Goal: Transaction & Acquisition: Purchase product/service

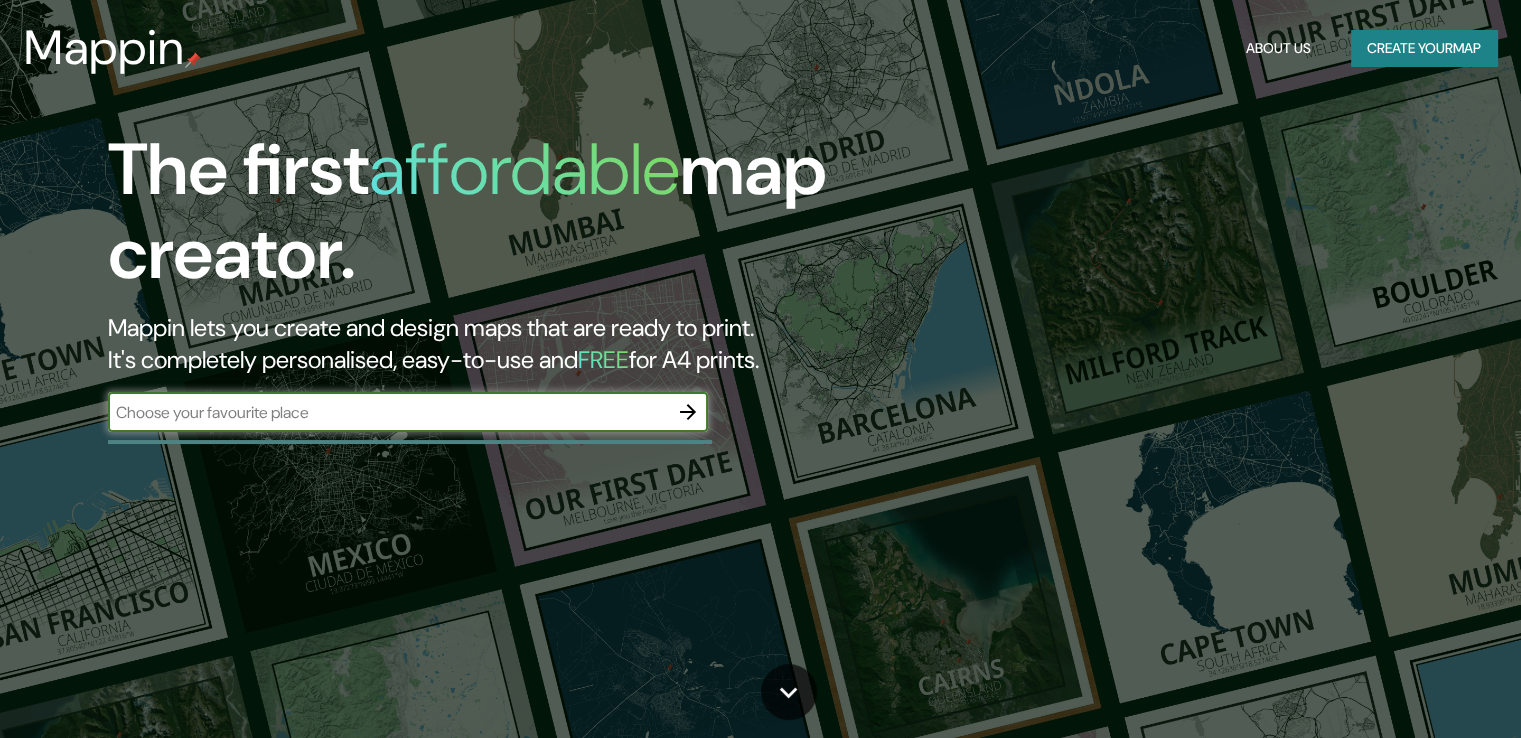
click at [509, 405] on input "text" at bounding box center [388, 412] width 560 height 23
type input "[GEOGRAPHIC_DATA]"
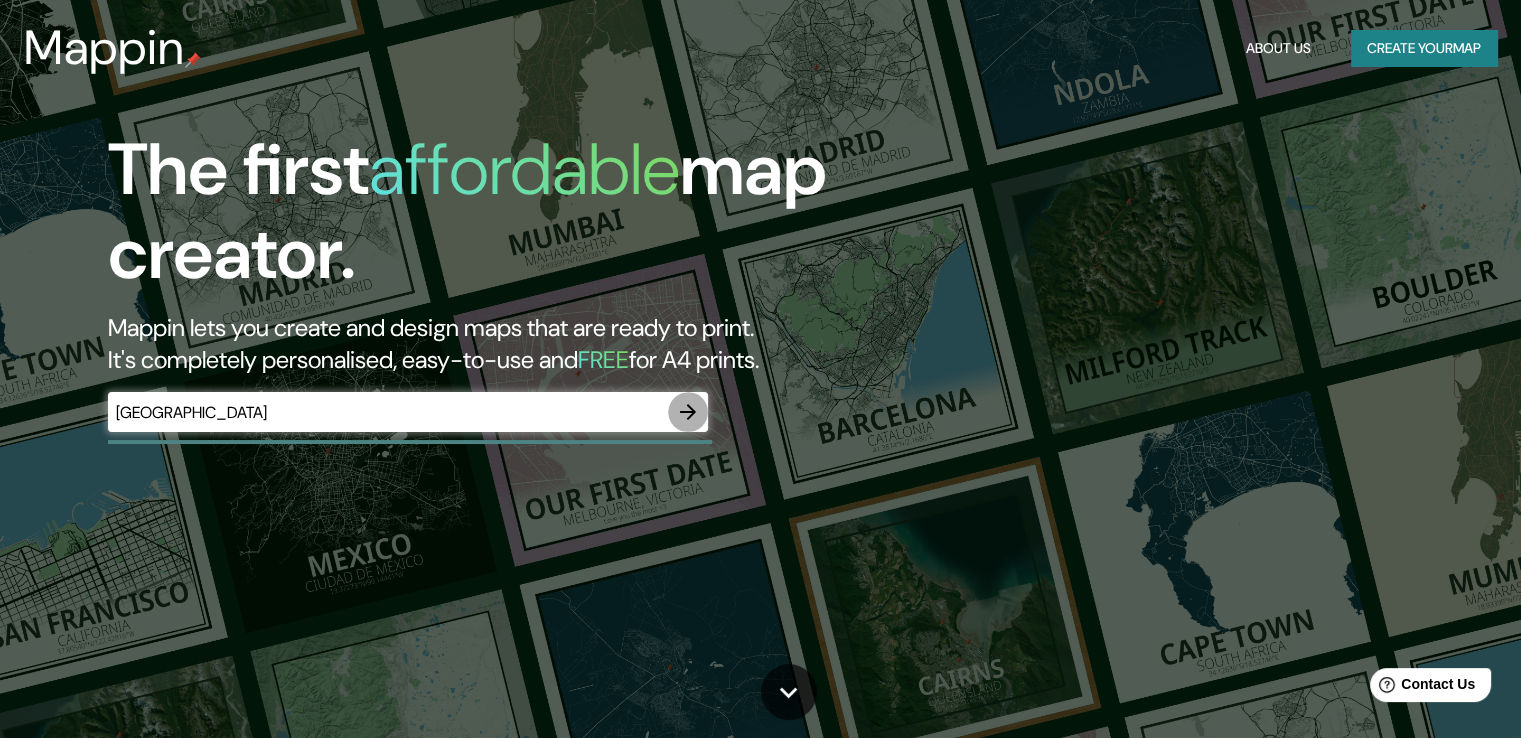
click at [680, 417] on icon "button" at bounding box center [688, 412] width 24 height 24
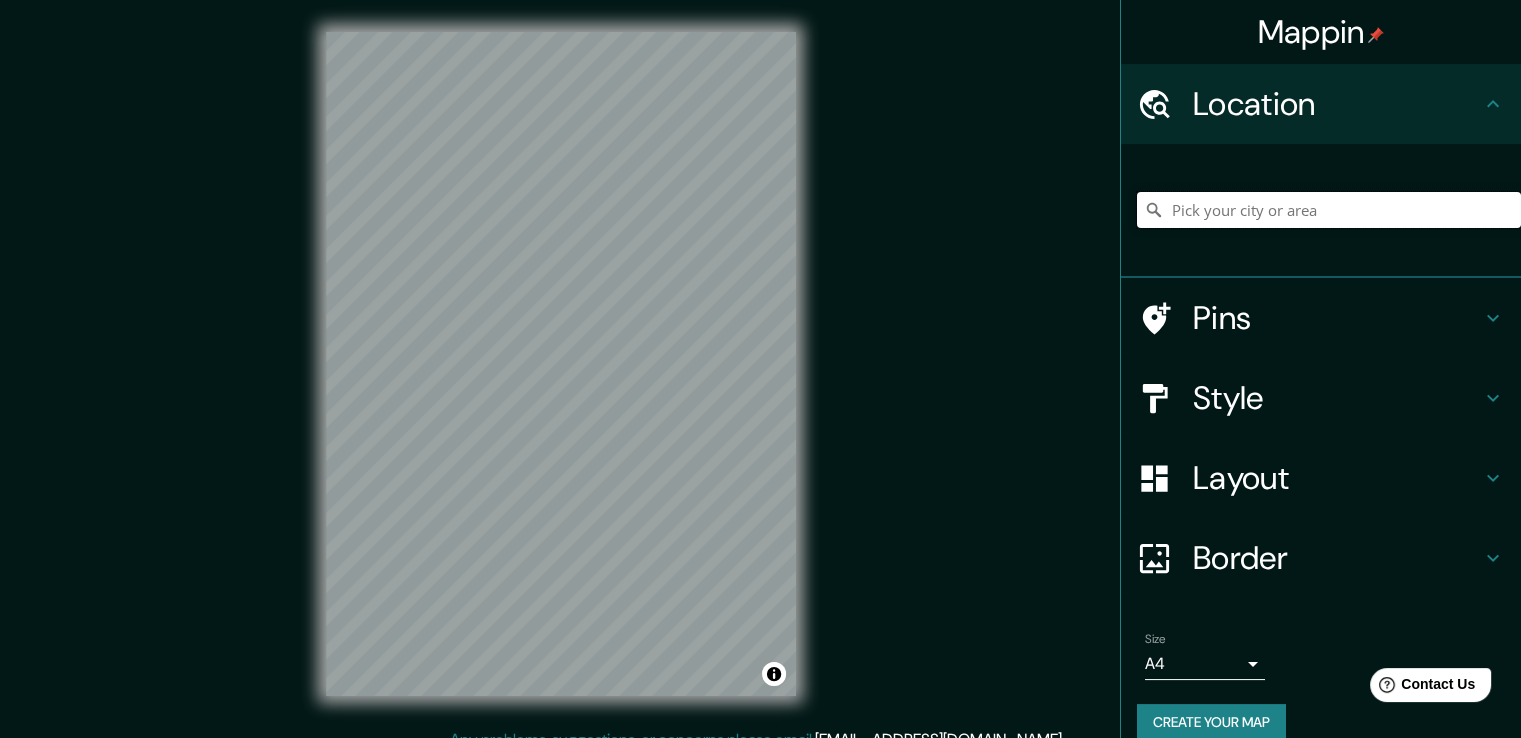
click at [1359, 210] on input "Pick your city or area" at bounding box center [1329, 210] width 384 height 36
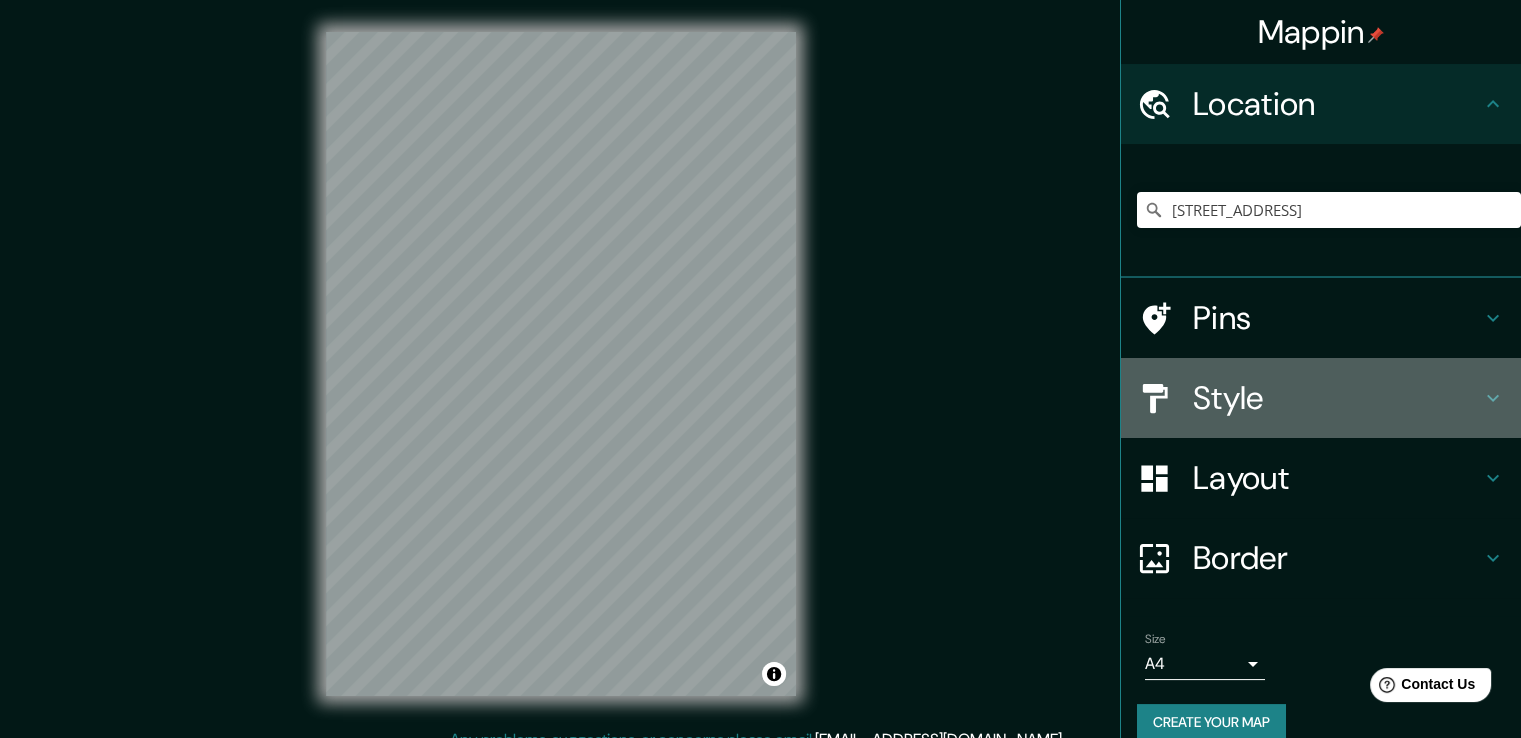
click at [1278, 404] on h4 "Style" at bounding box center [1337, 398] width 288 height 40
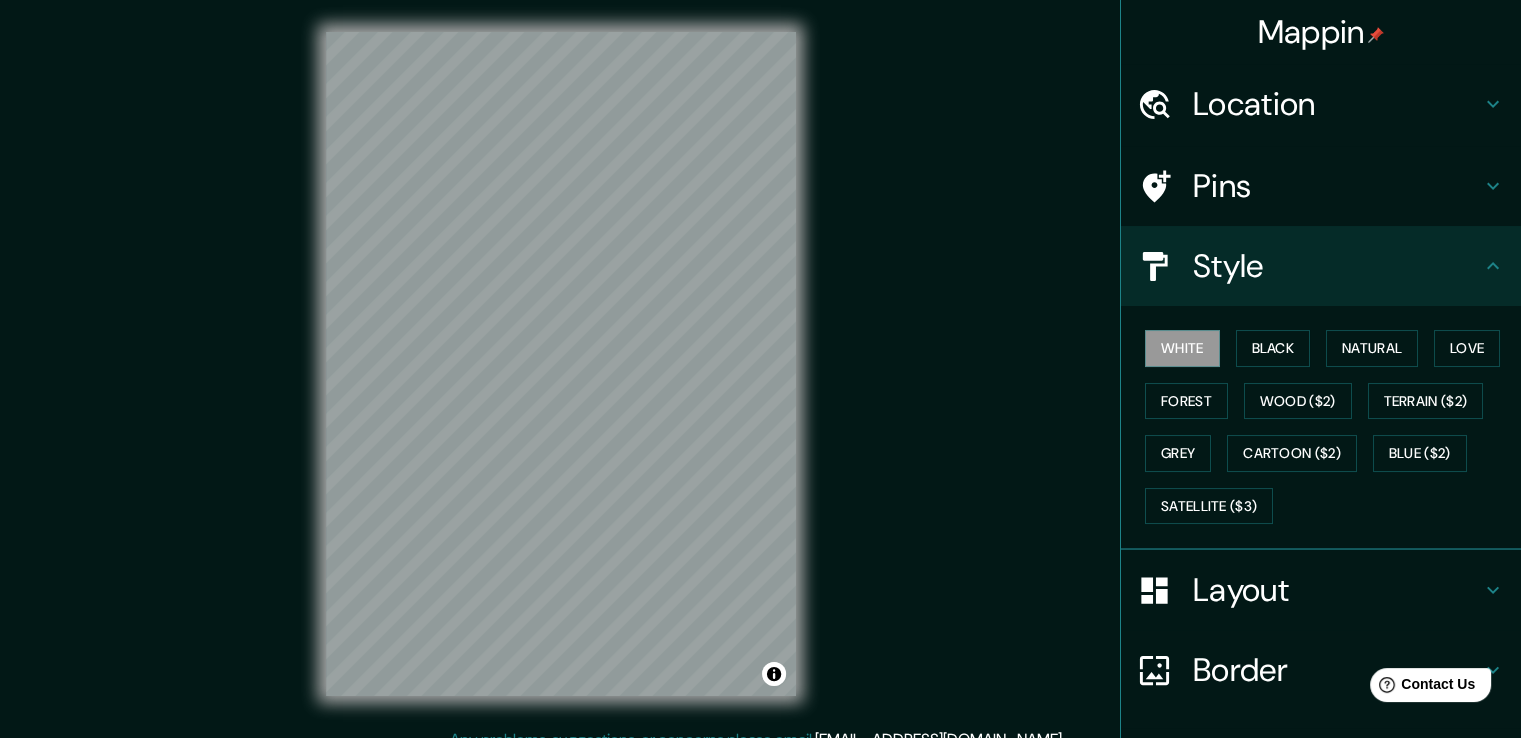
click at [1272, 327] on div "White Black Natural Love Forest Wood ($2) Terrain ($2) Grey Cartoon ($2) Blue (…" at bounding box center [1329, 427] width 384 height 210
click at [1410, 346] on div "White Black Natural Love Forest Wood ($2) Terrain ($2) Grey Cartoon ($2) Blue (…" at bounding box center [1329, 427] width 384 height 210
click at [1388, 351] on button "Natural" at bounding box center [1372, 348] width 92 height 37
click at [1195, 391] on button "Forest" at bounding box center [1186, 401] width 83 height 37
click at [1434, 339] on button "Love" at bounding box center [1467, 348] width 66 height 37
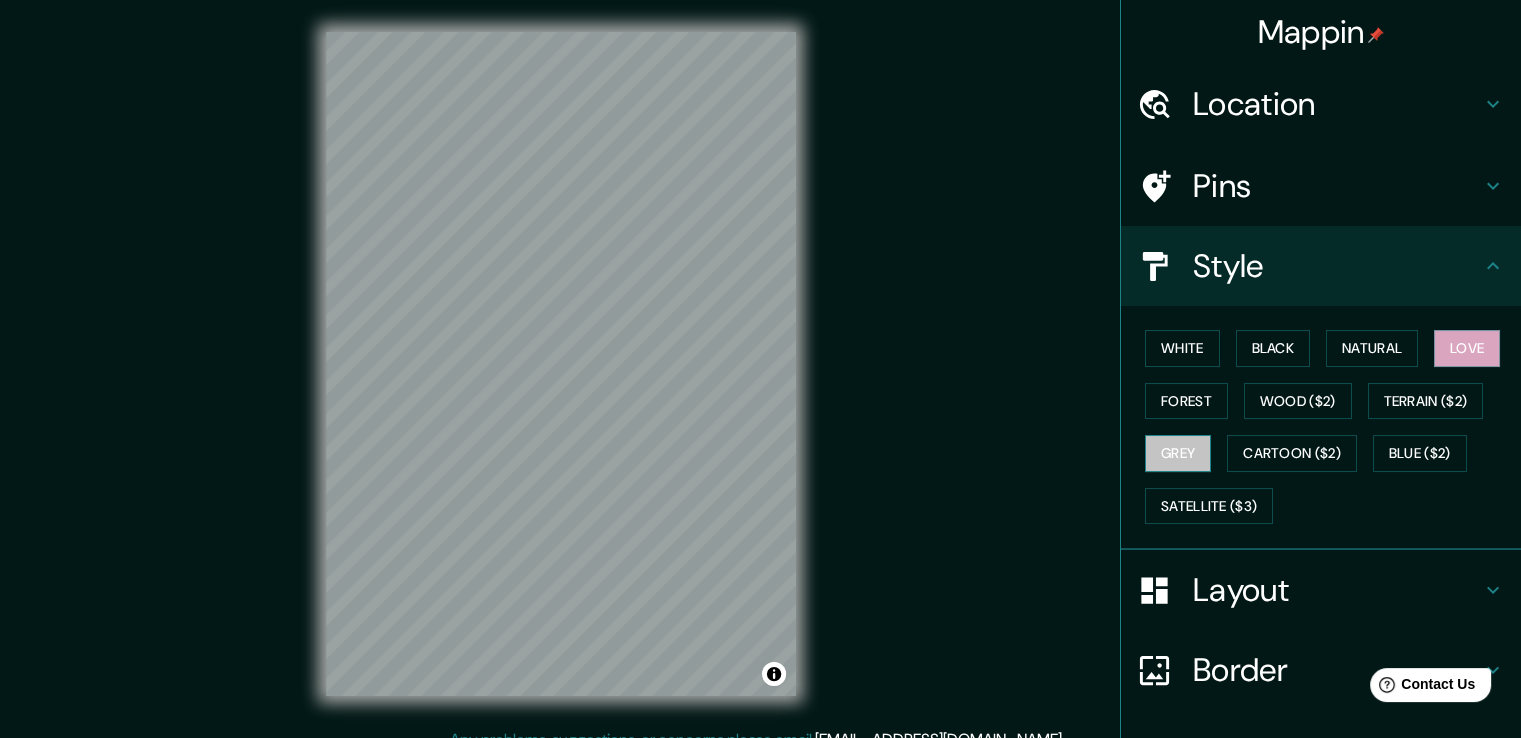
click at [1179, 448] on button "Grey" at bounding box center [1178, 453] width 66 height 37
click at [1300, 401] on button "Wood ($2)" at bounding box center [1298, 401] width 108 height 37
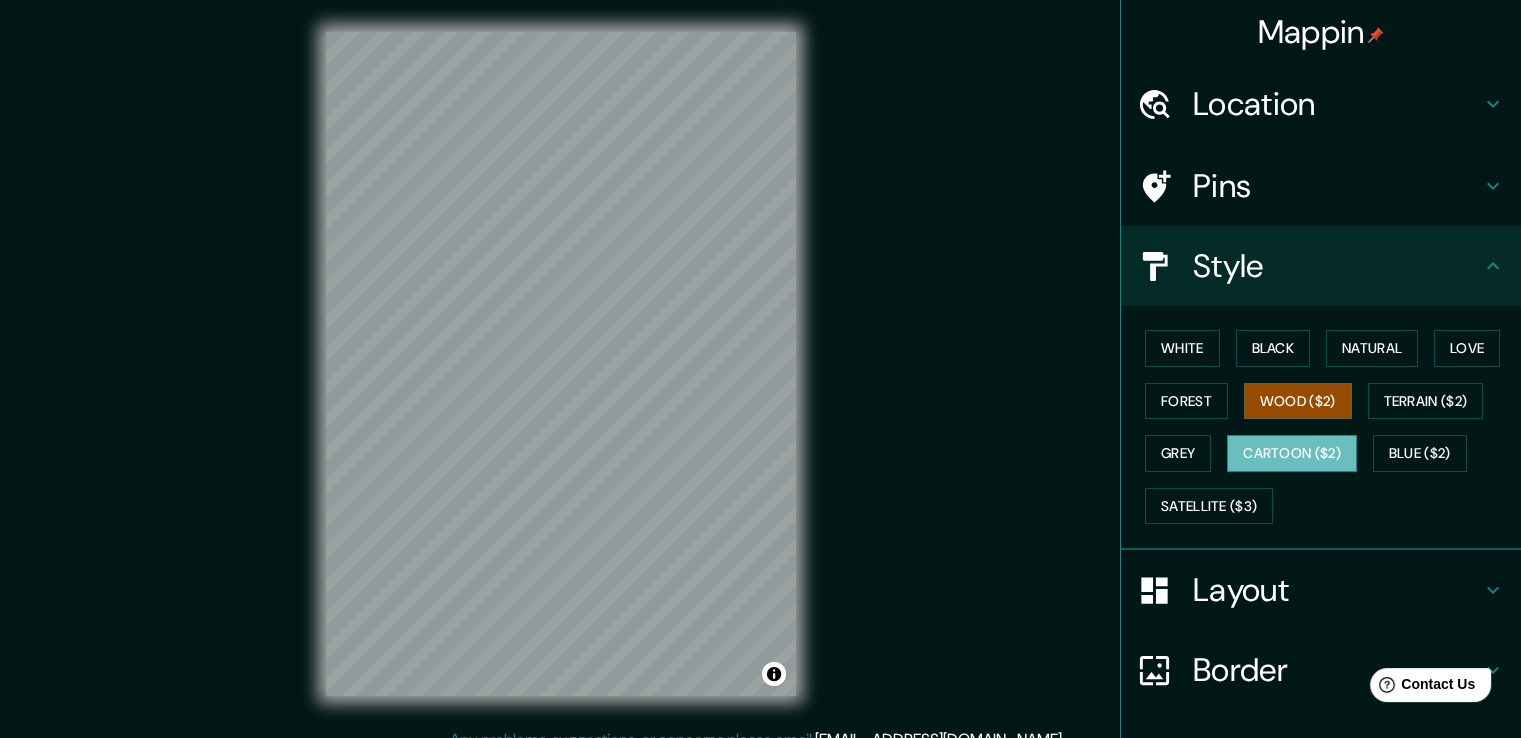
click at [1290, 453] on button "Cartoon ($2)" at bounding box center [1292, 453] width 130 height 37
click at [1179, 344] on button "White" at bounding box center [1182, 348] width 75 height 37
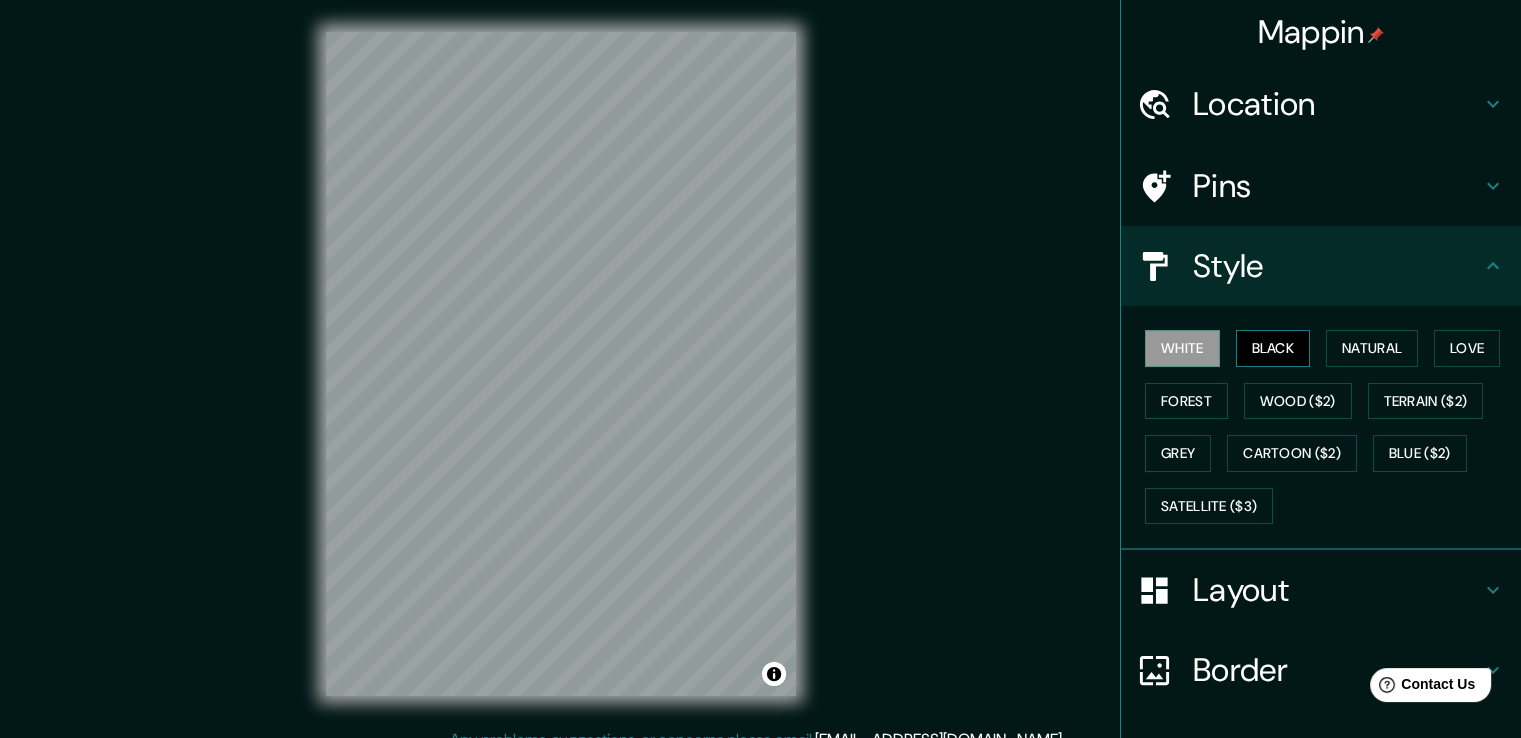
click at [1255, 341] on button "Black" at bounding box center [1273, 348] width 75 height 37
click at [1333, 343] on button "Natural" at bounding box center [1372, 348] width 92 height 37
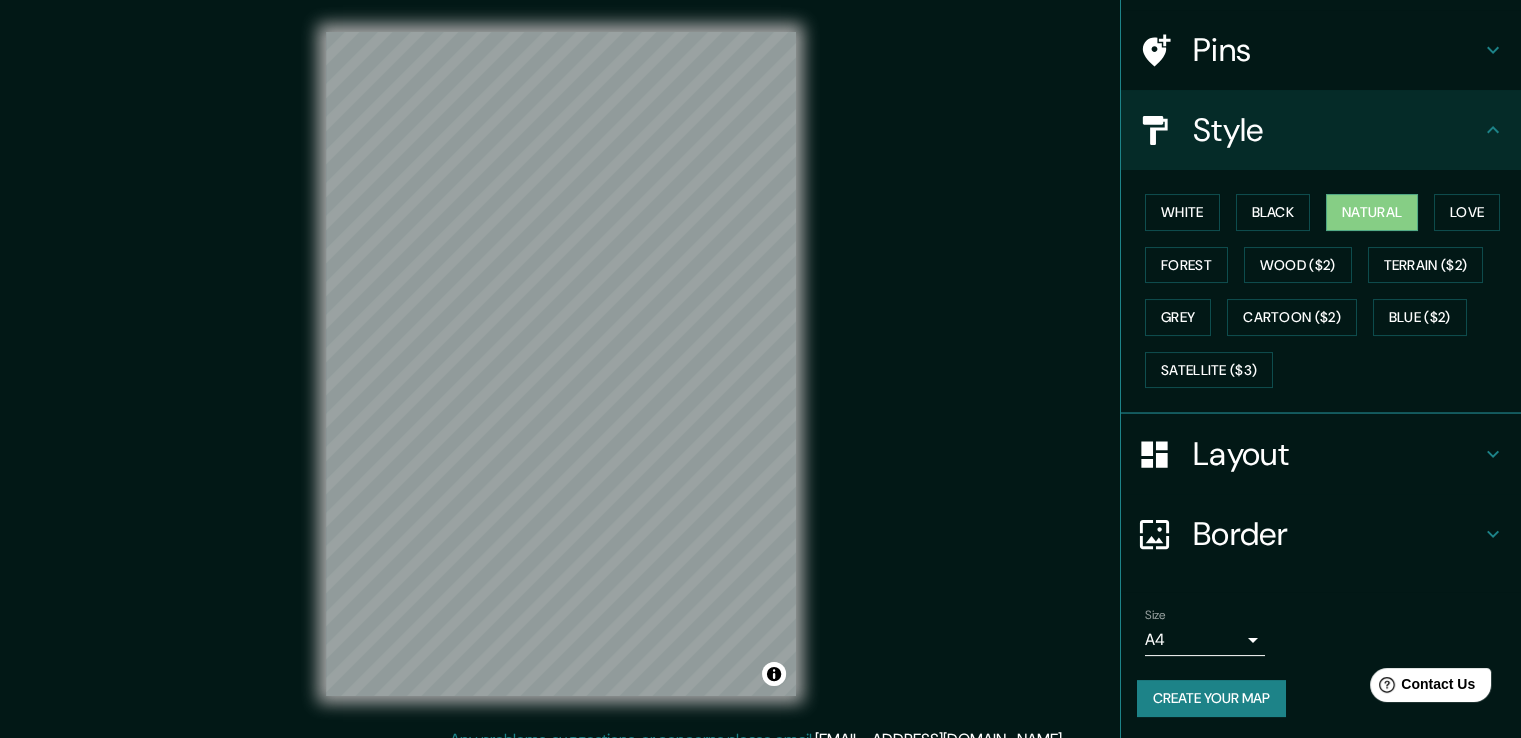
click at [1308, 527] on h4 "Border" at bounding box center [1337, 534] width 288 height 40
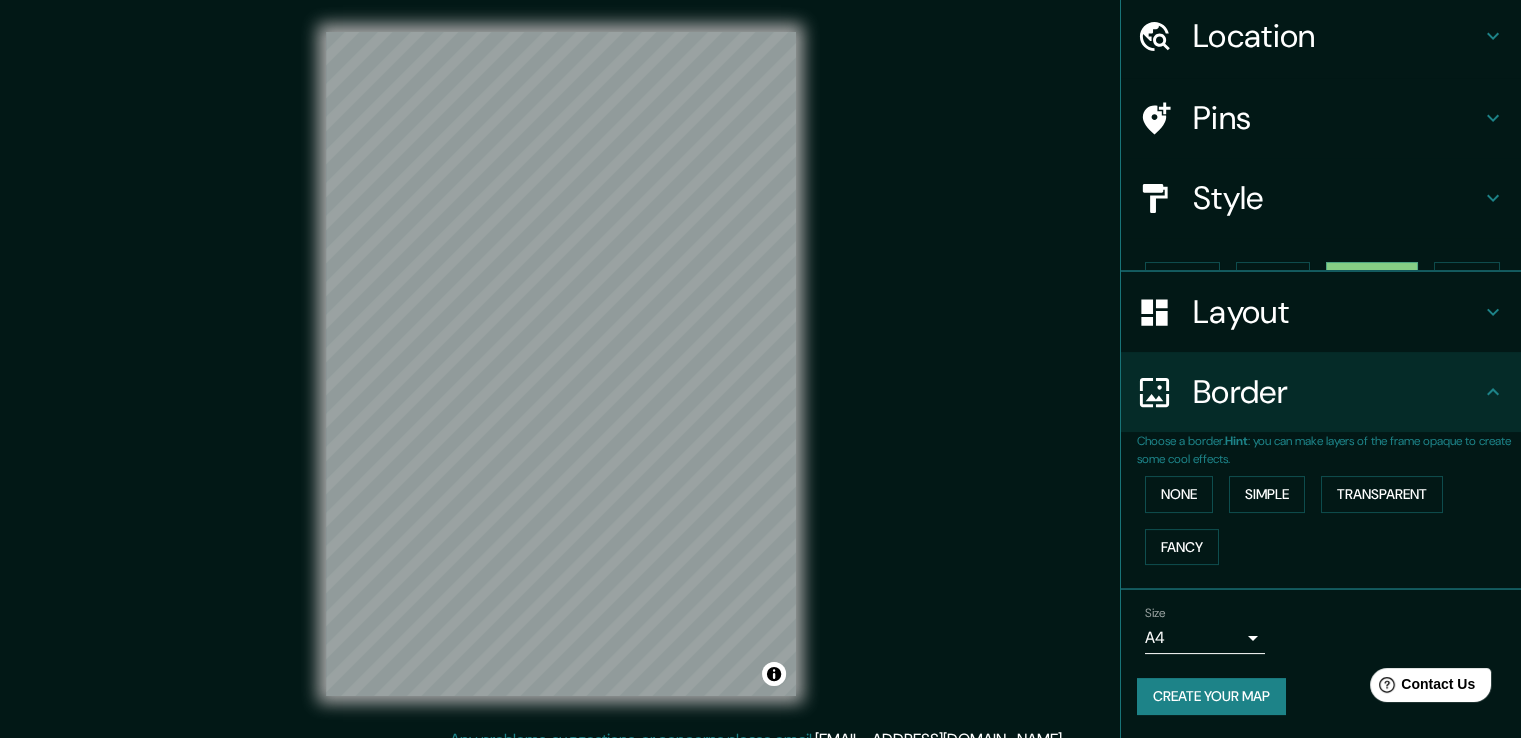
scroll to position [34, 0]
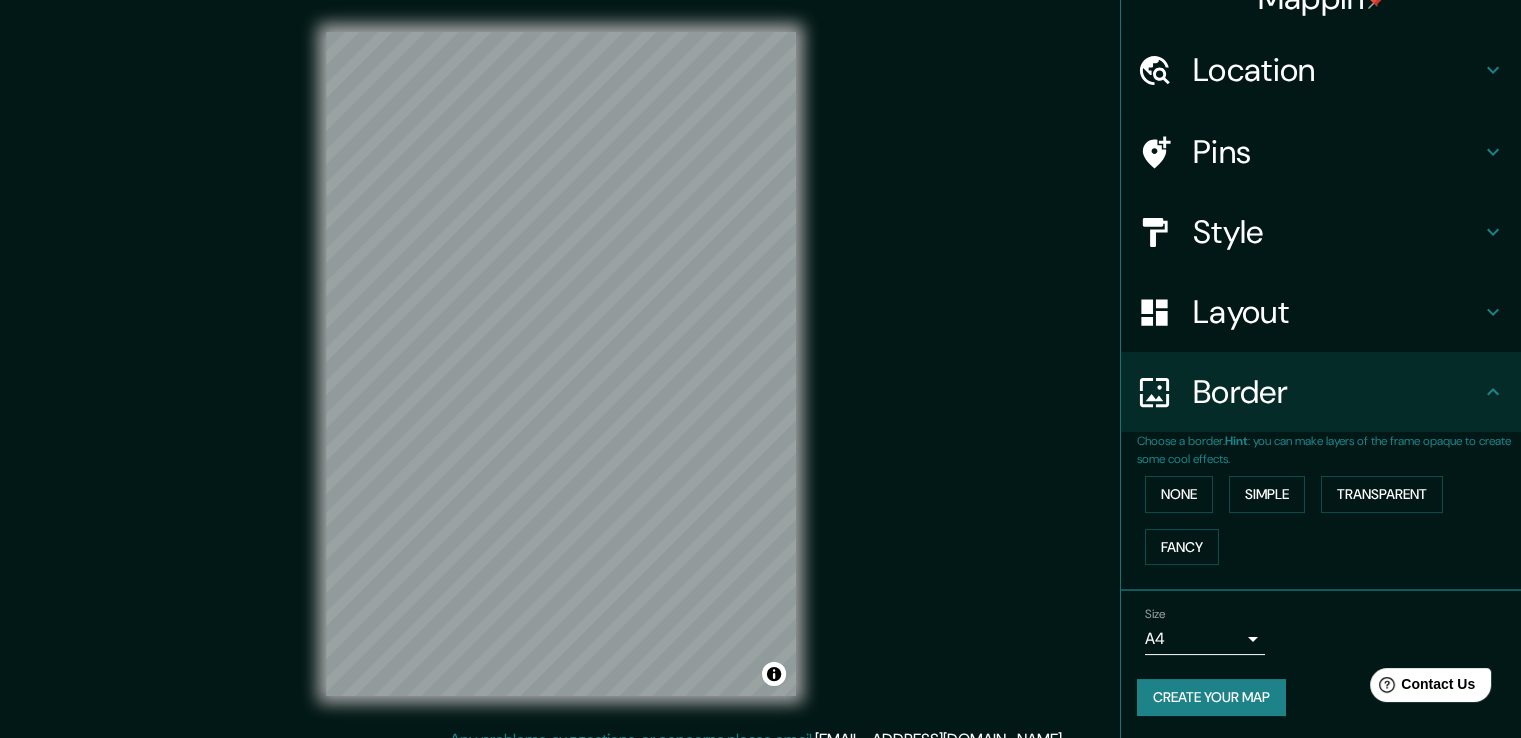
click at [1344, 404] on h4 "Border" at bounding box center [1337, 392] width 288 height 40
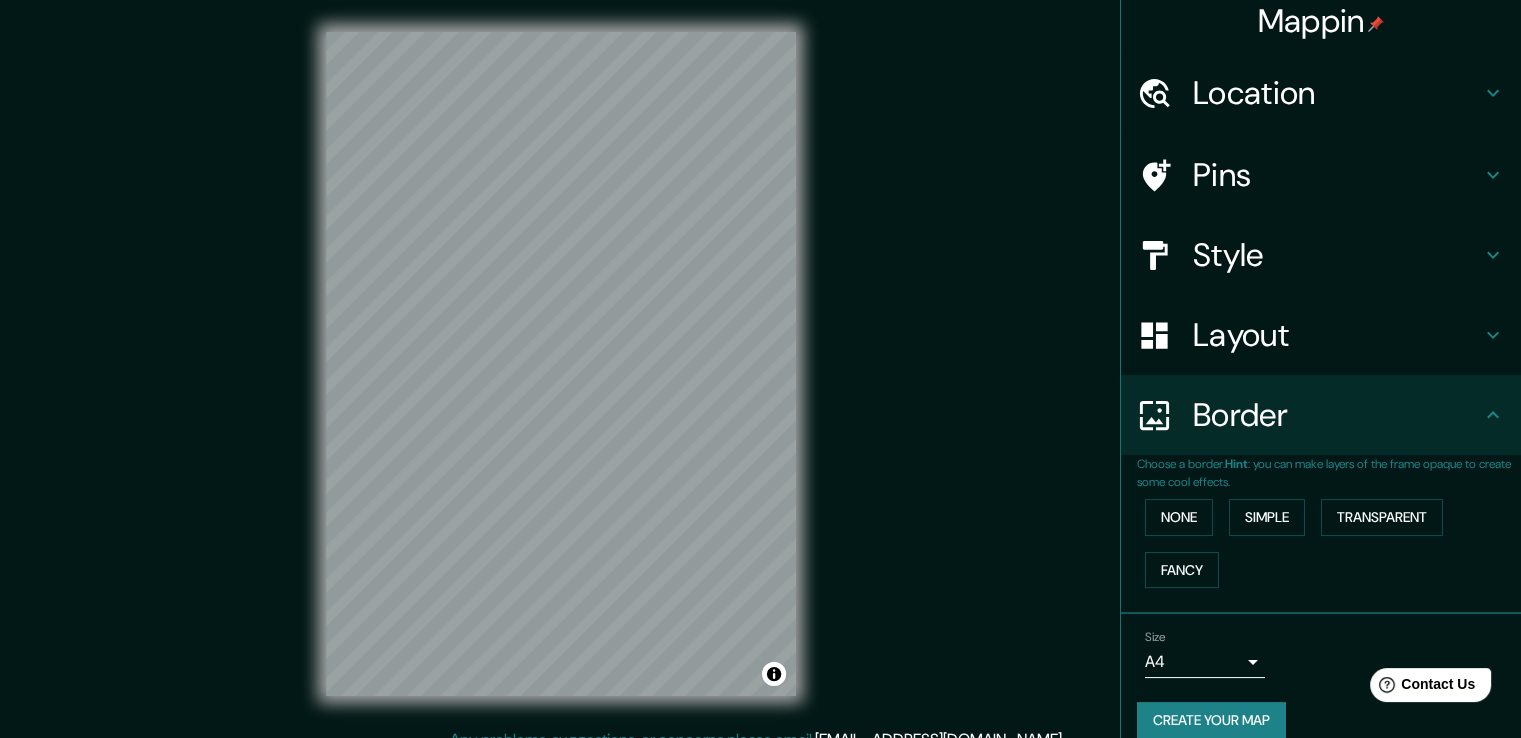
scroll to position [0, 0]
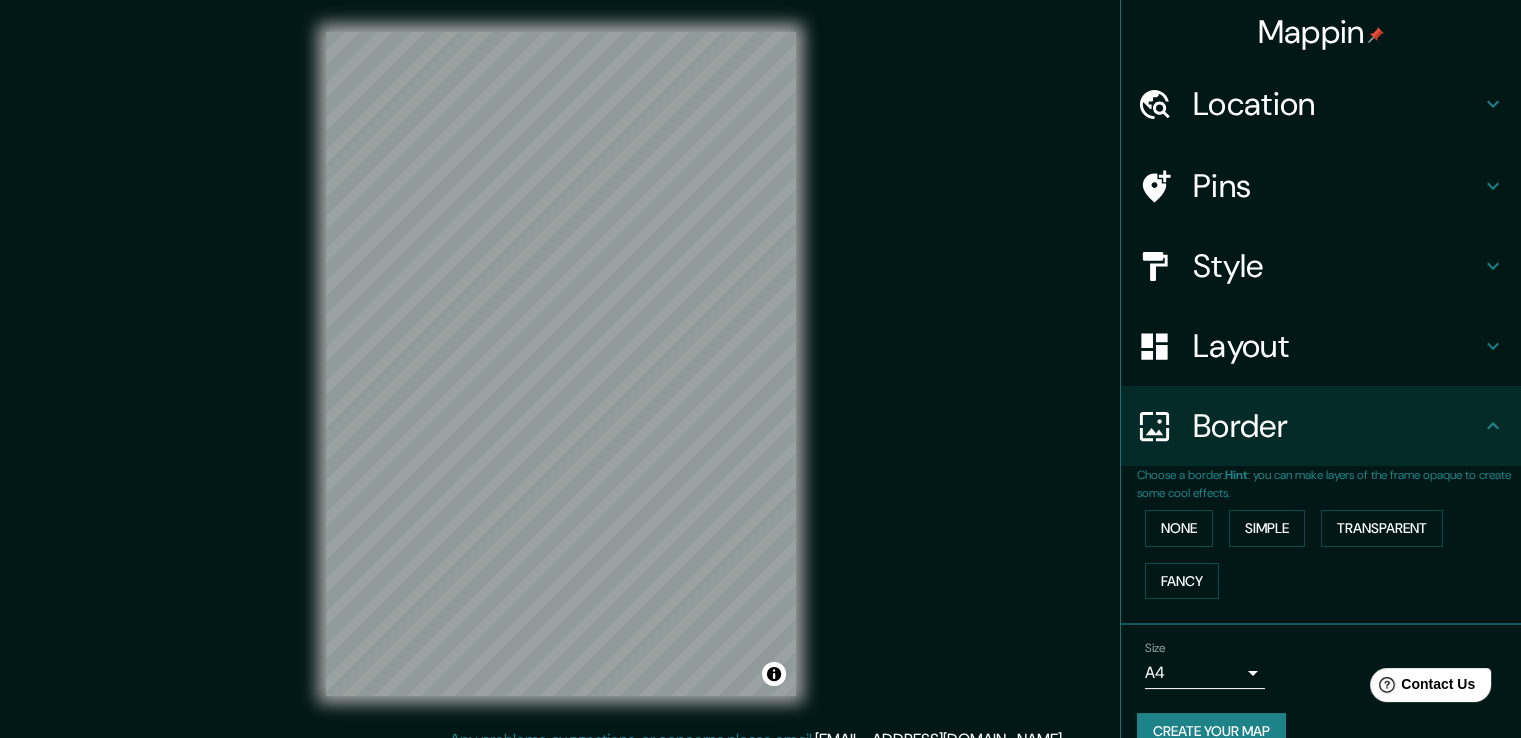
click at [1427, 172] on h4 "Pins" at bounding box center [1337, 186] width 288 height 40
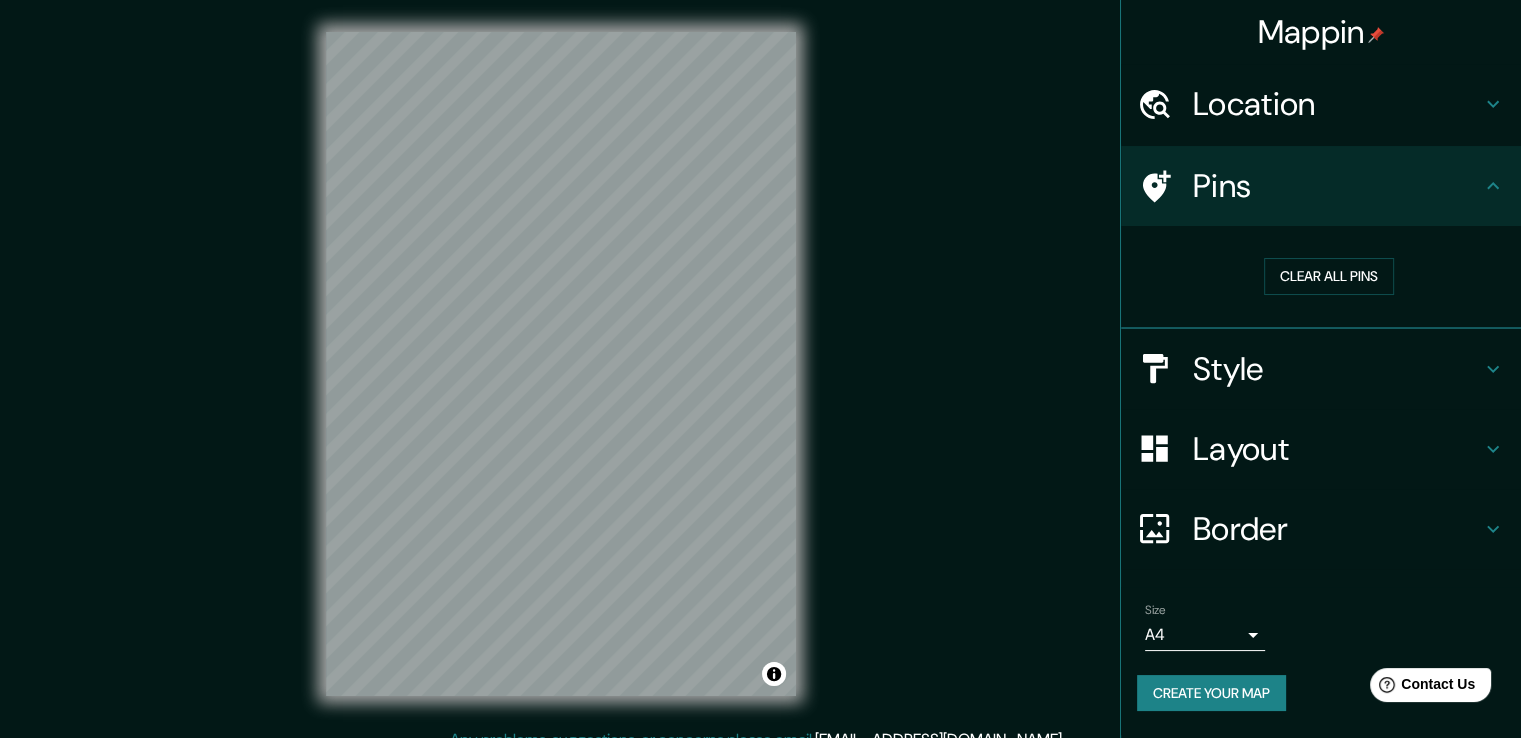
click at [1489, 119] on div "Location" at bounding box center [1321, 104] width 400 height 80
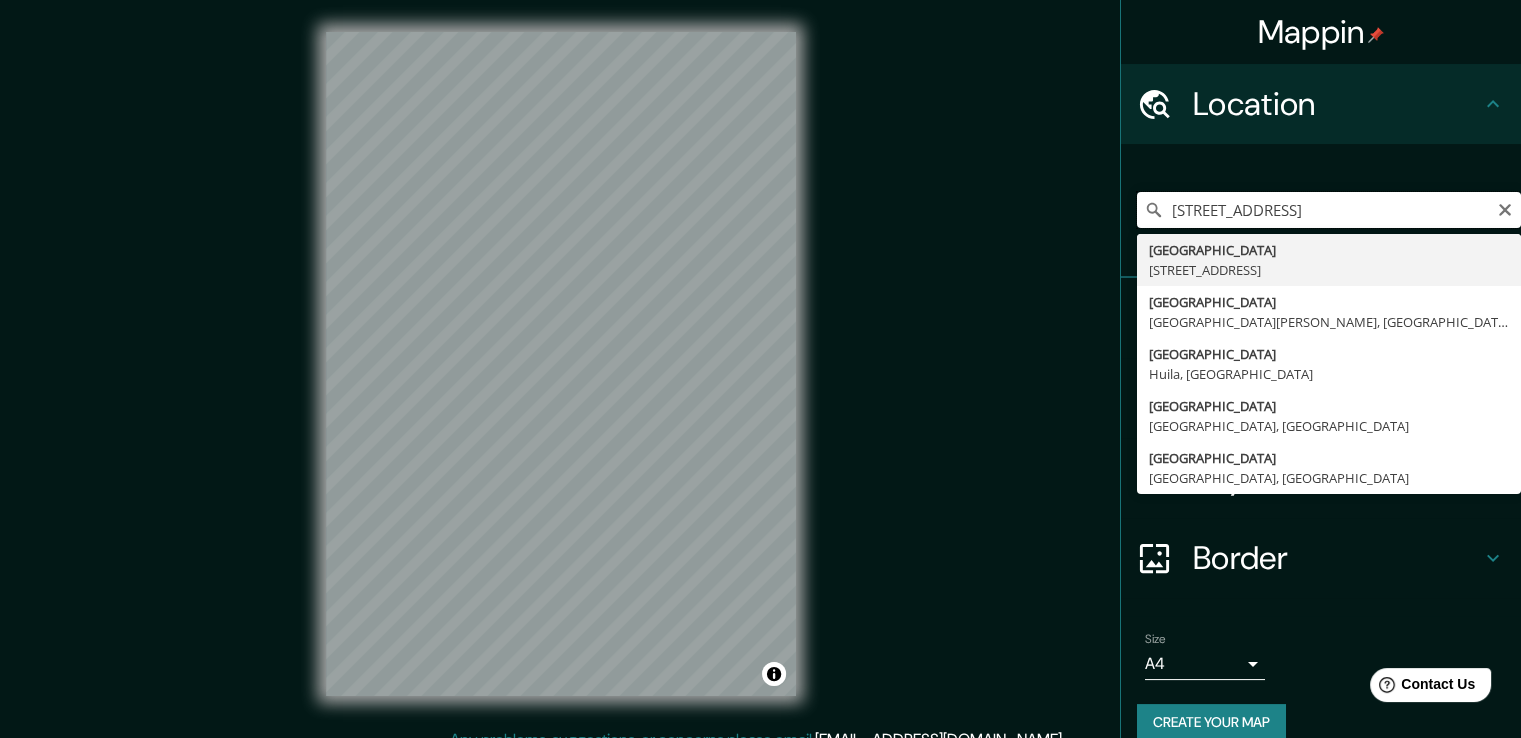
click at [1432, 210] on input "[STREET_ADDRESS]" at bounding box center [1329, 210] width 384 height 36
type input "[GEOGRAPHIC_DATA], [GEOGRAPHIC_DATA][PERSON_NAME], [GEOGRAPHIC_DATA]"
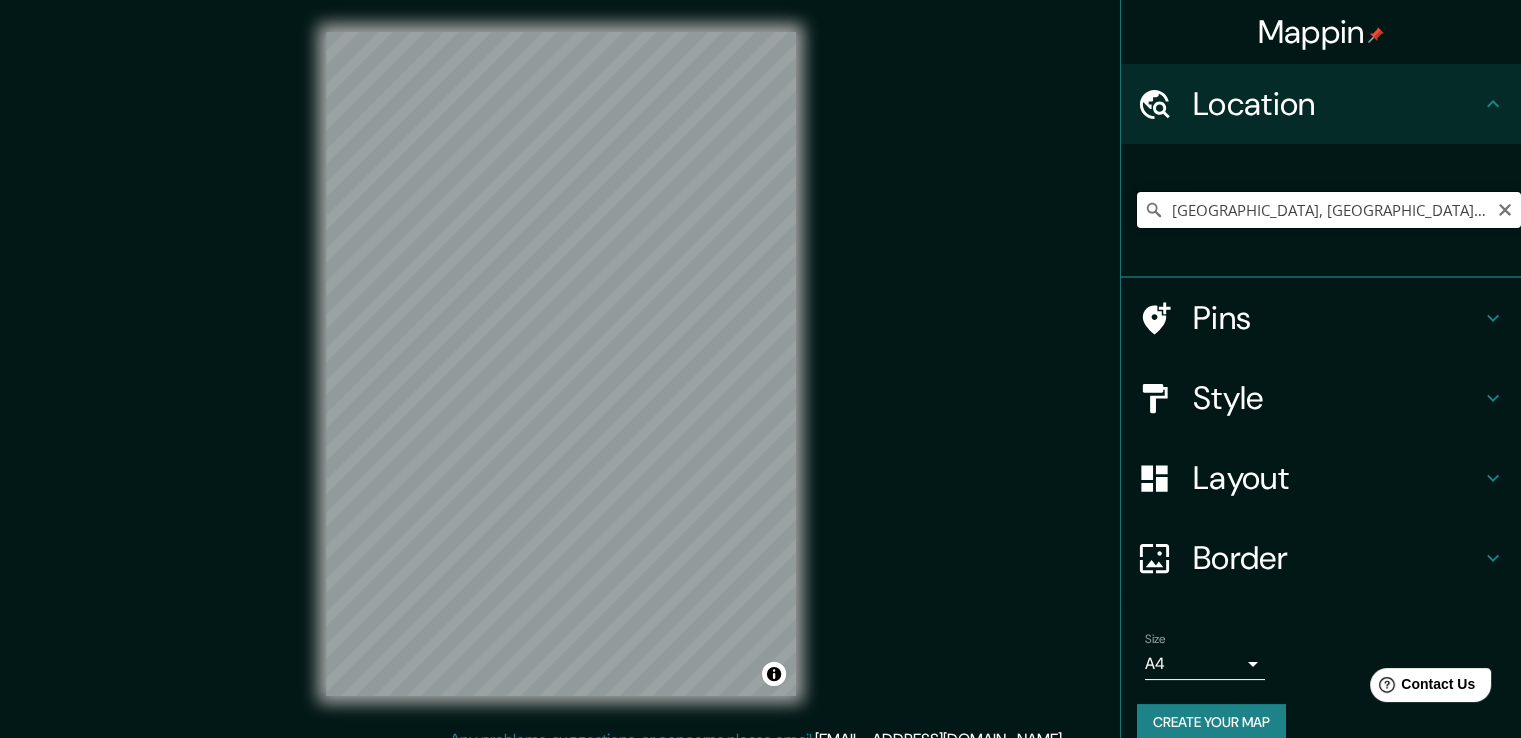
click at [1389, 201] on input "[GEOGRAPHIC_DATA], [GEOGRAPHIC_DATA][PERSON_NAME], [GEOGRAPHIC_DATA]" at bounding box center [1329, 210] width 384 height 36
click at [1493, 218] on input "[GEOGRAPHIC_DATA], [GEOGRAPHIC_DATA][PERSON_NAME], [GEOGRAPHIC_DATA]" at bounding box center [1329, 210] width 384 height 36
click at [1499, 207] on icon "Clear" at bounding box center [1505, 210] width 12 height 12
click at [1439, 212] on input "Pick your city or area" at bounding box center [1329, 210] width 384 height 36
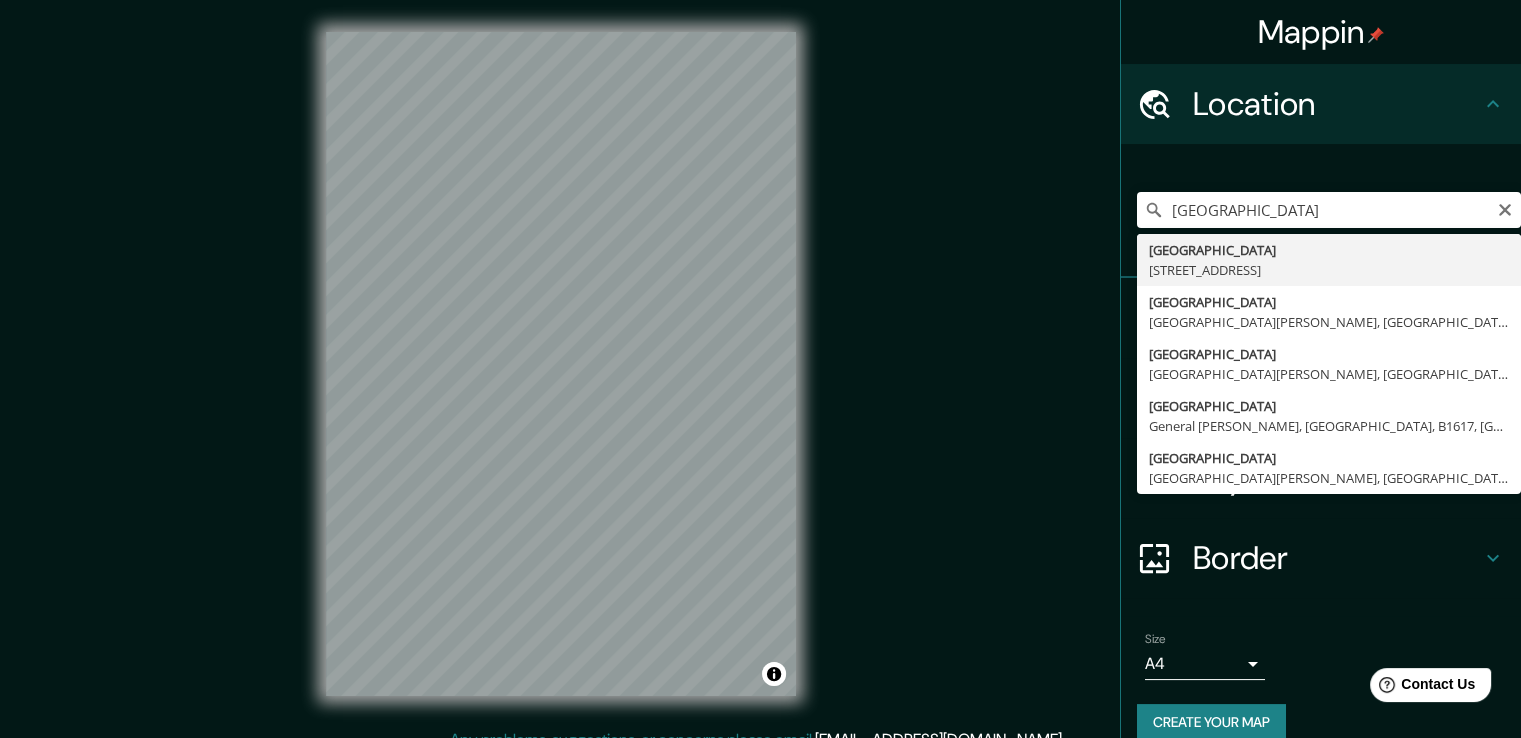
type input "[STREET_ADDRESS]"
